Goal: Task Accomplishment & Management: Manage account settings

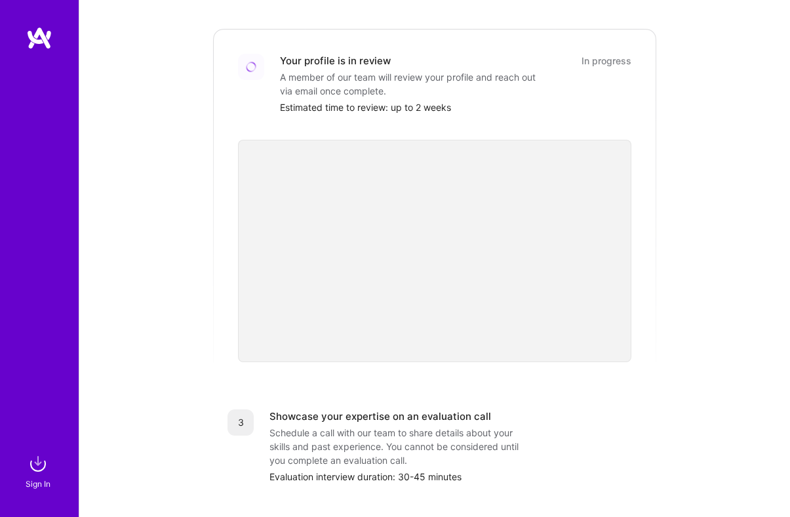
scroll to position [277, 0]
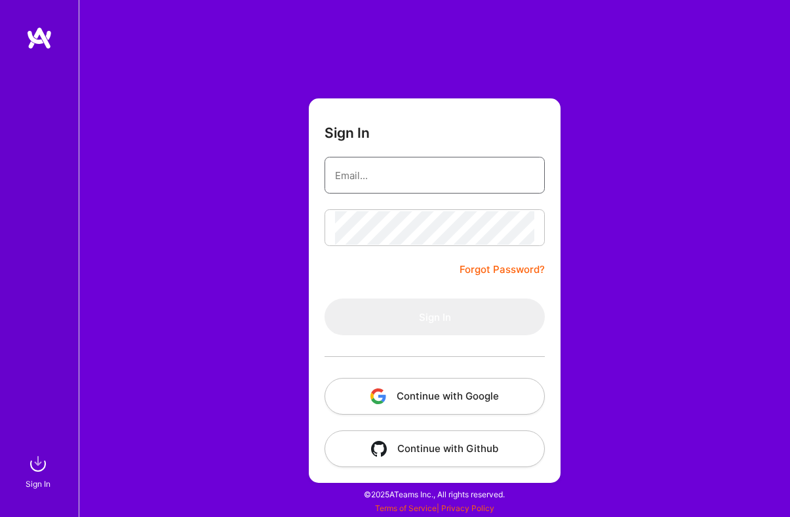
click at [391, 182] on input "email" at bounding box center [434, 175] width 199 height 33
type input "radhika.sarma@gmail.com"
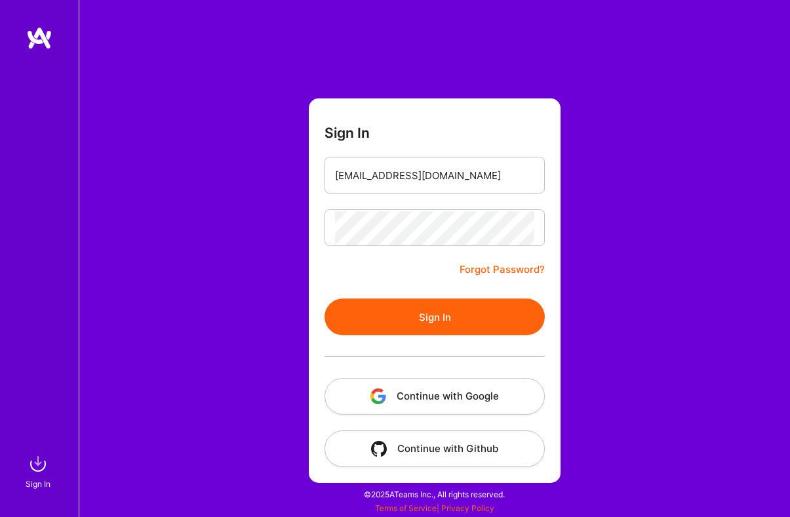
click at [454, 320] on button "Sign In" at bounding box center [435, 316] width 220 height 37
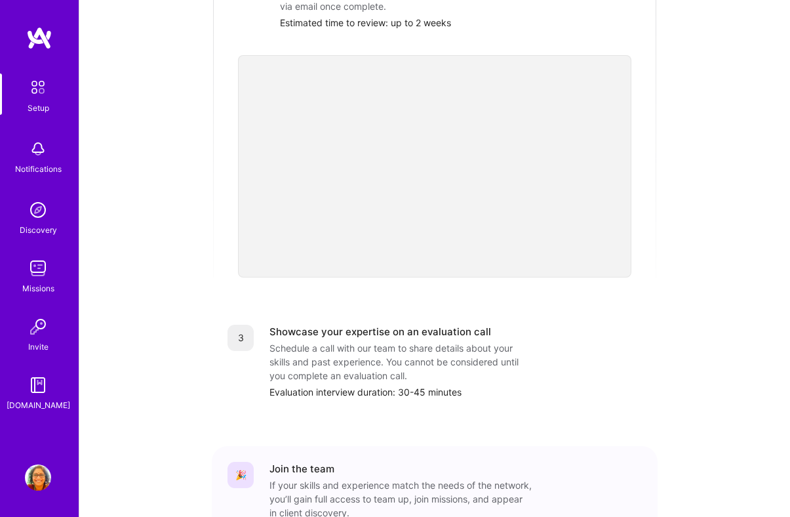
scroll to position [437, 0]
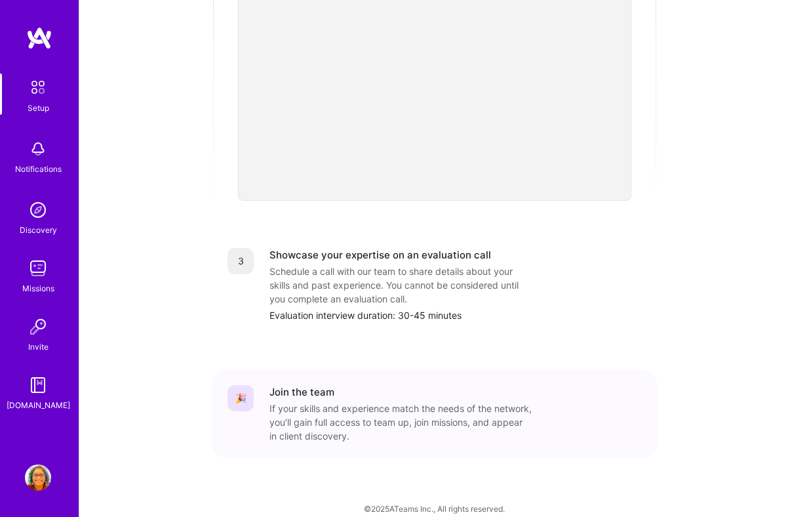
click at [41, 97] on img at bounding box center [38, 87] width 28 height 28
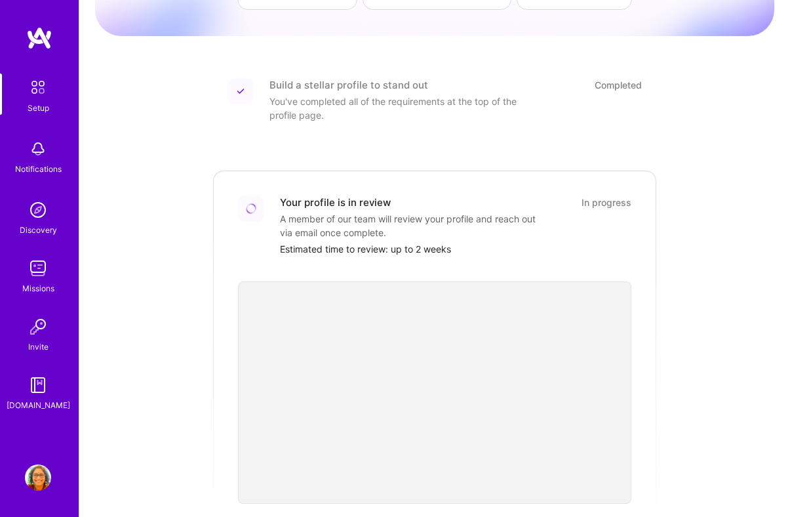
scroll to position [0, 0]
